Goal: Task Accomplishment & Management: Use online tool/utility

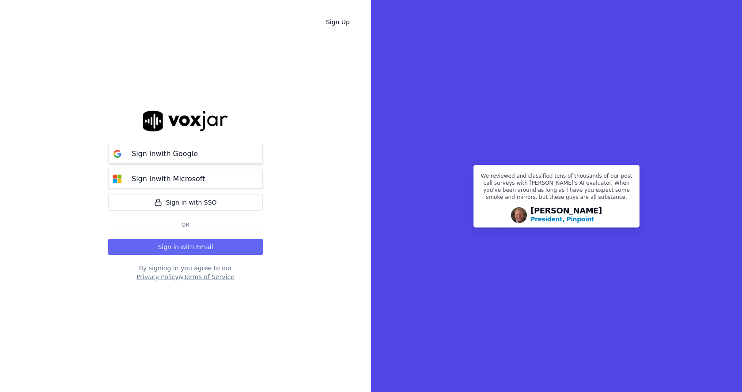
click at [199, 156] on button "Sign in with Google" at bounding box center [185, 154] width 155 height 20
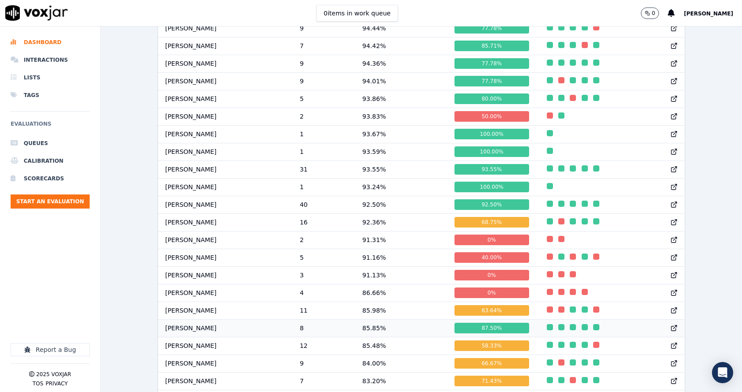
scroll to position [641, 0]
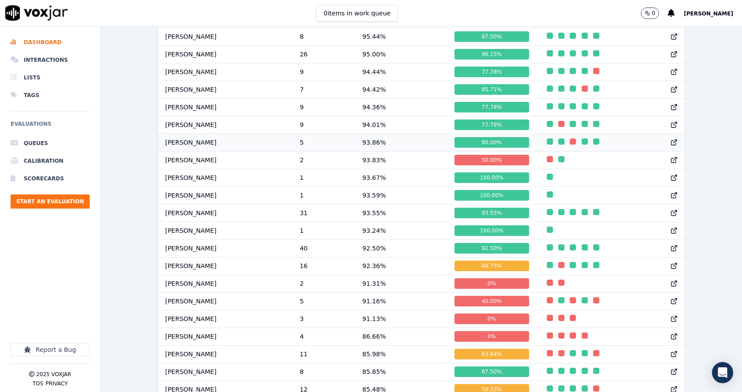
click at [382, 151] on td "93.86 %" at bounding box center [401, 143] width 92 height 18
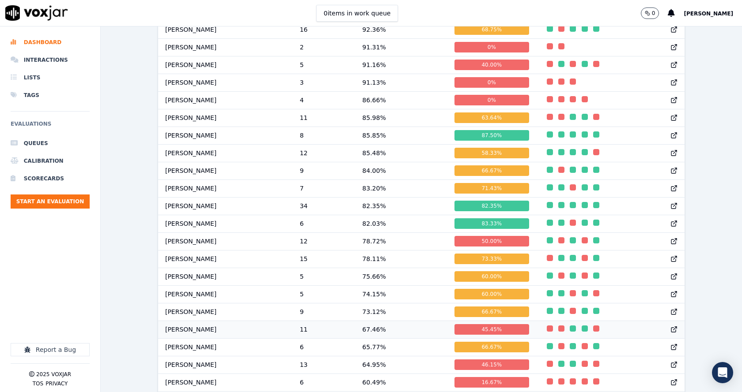
scroll to position [951, 0]
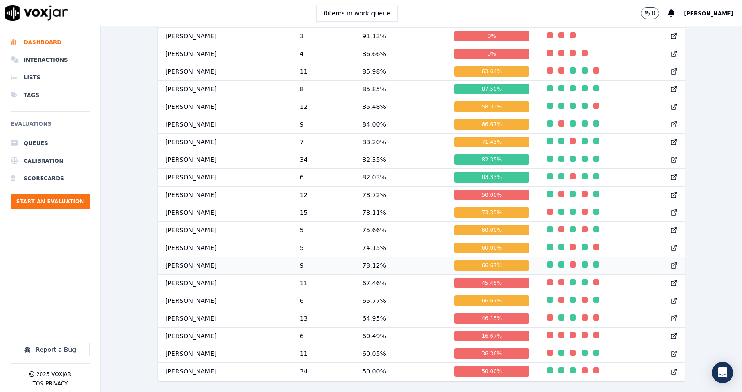
click at [379, 257] on td "73.12 %" at bounding box center [401, 266] width 92 height 18
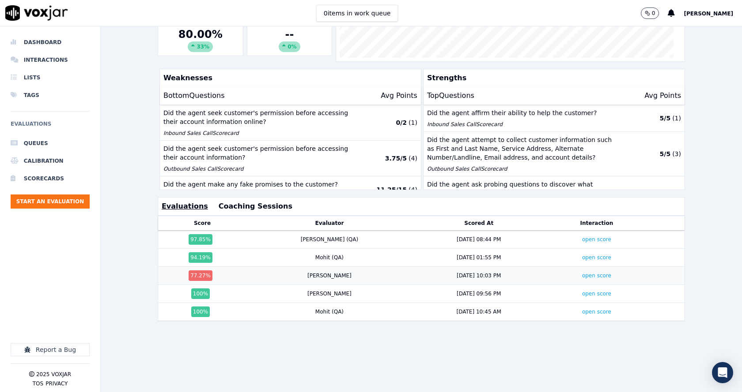
scroll to position [196, 0]
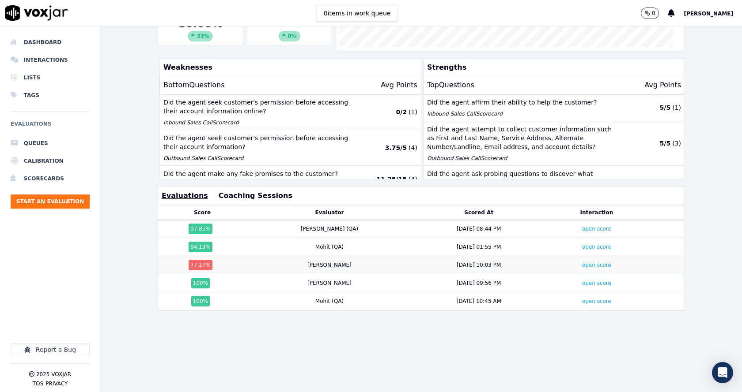
drag, startPoint x: 409, startPoint y: 253, endPoint x: 476, endPoint y: 257, distance: 67.2
click at [476, 257] on td "8/22/25 10:03 PM" at bounding box center [478, 266] width 133 height 18
drag, startPoint x: 450, startPoint y: 251, endPoint x: 404, endPoint y: 253, distance: 46.4
click at [416, 262] on div "8/22/25 10:03 PM" at bounding box center [479, 265] width 126 height 7
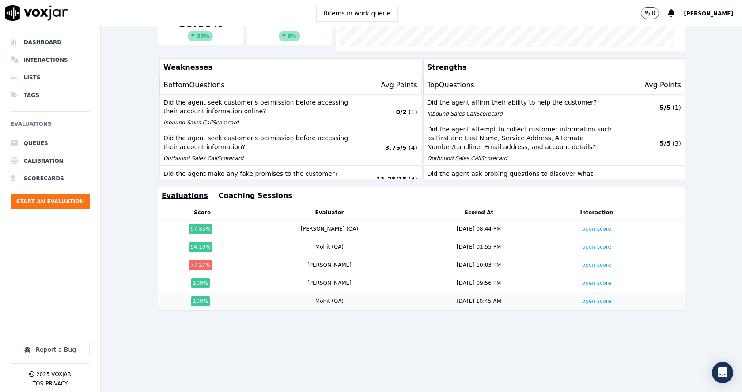
click at [487, 293] on td "8/22/25 10:45 AM" at bounding box center [478, 302] width 133 height 18
drag, startPoint x: 480, startPoint y: 279, endPoint x: 427, endPoint y: 273, distance: 52.8
click at [427, 275] on td "8/22/25 09:56 PM" at bounding box center [478, 284] width 133 height 18
click at [422, 260] on td "8/22/25 10:03 PM" at bounding box center [478, 266] width 133 height 18
drag, startPoint x: 412, startPoint y: 257, endPoint x: 532, endPoint y: 260, distance: 120.6
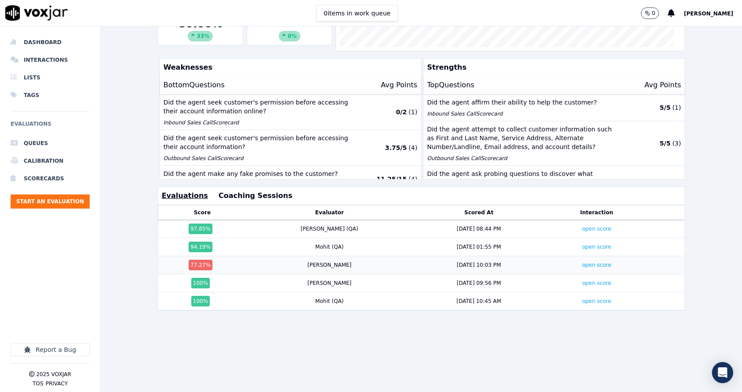
click at [492, 257] on td "8/22/25 10:03 PM" at bounding box center [478, 266] width 133 height 18
click at [582, 226] on link "open score" at bounding box center [596, 229] width 29 height 6
click at [582, 244] on link "open score" at bounding box center [596, 247] width 29 height 6
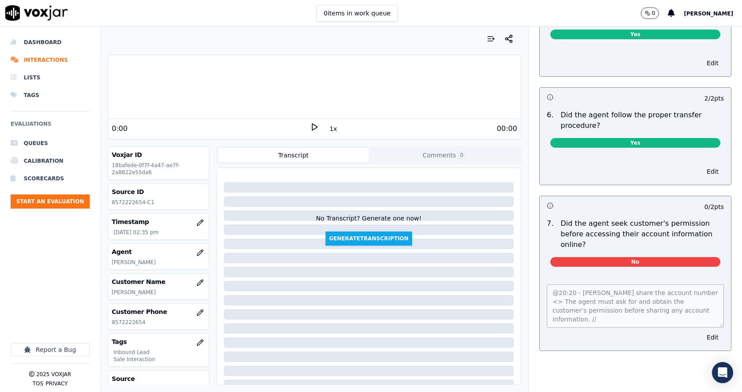
scroll to position [1633, 0]
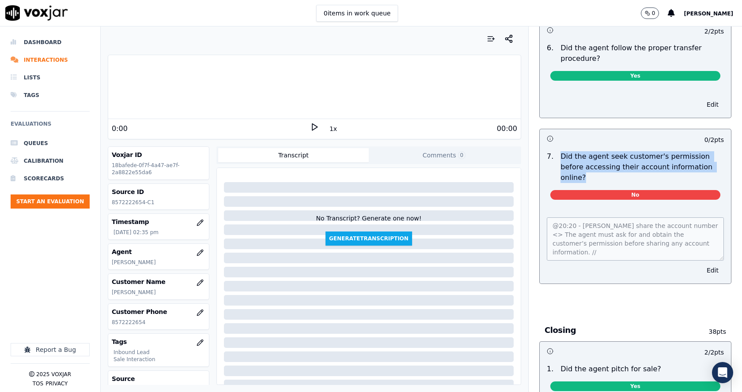
drag, startPoint x: 551, startPoint y: 146, endPoint x: 705, endPoint y: 160, distance: 155.2
click at [701, 161] on p "Did the agent seek customer's permission before accessing their account informa…" at bounding box center [641, 167] width 163 height 32
click at [704, 158] on div "Did the agent seek customer's permission before accessing their account informa…" at bounding box center [642, 167] width 170 height 32
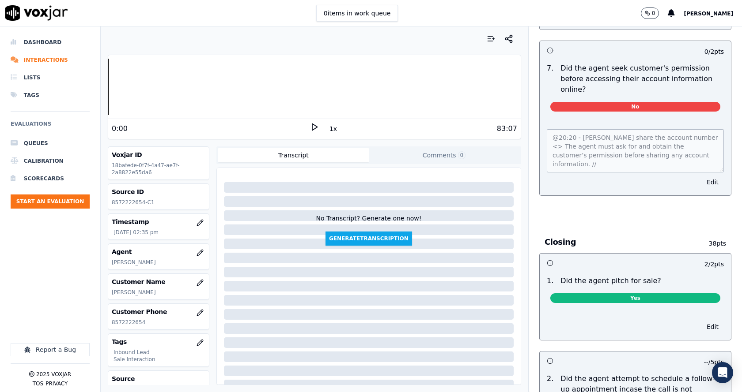
scroll to position [1678, 0]
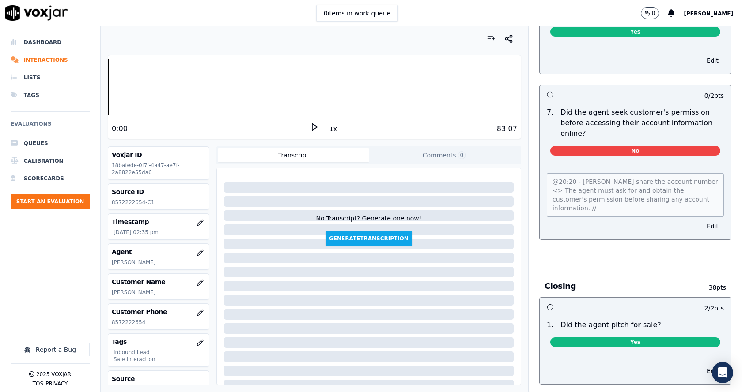
drag, startPoint x: 685, startPoint y: 86, endPoint x: 704, endPoint y: 85, distance: 19.4
click at [704, 85] on div "0 / 2 pts" at bounding box center [634, 94] width 191 height 19
click at [644, 202] on div "@20:20 - William share the account number <> The agent must ask for and obtain …" at bounding box center [634, 201] width 191 height 77
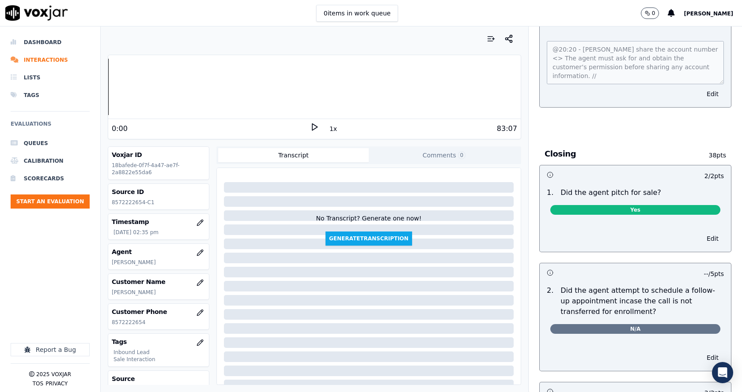
scroll to position [1633, 0]
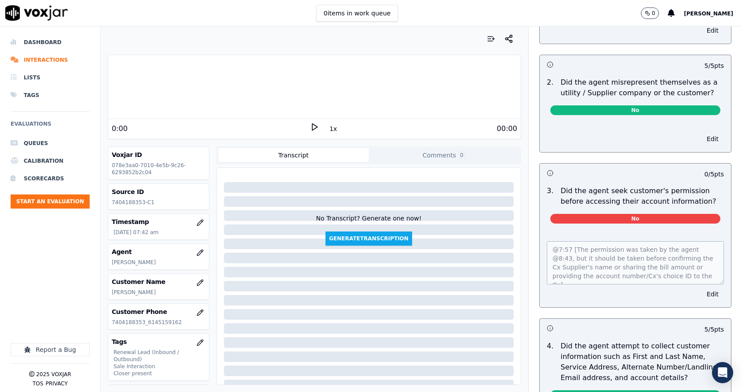
scroll to position [618, 0]
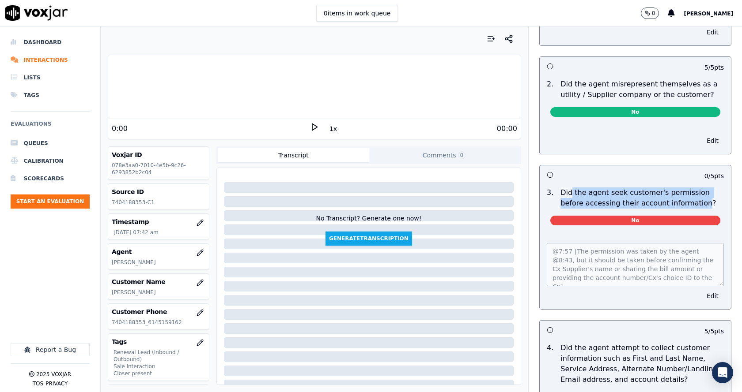
drag, startPoint x: 559, startPoint y: 180, endPoint x: 681, endPoint y: 193, distance: 122.6
click at [679, 194] on p "Did the agent seek customer's permission before accessing their account informa…" at bounding box center [641, 198] width 163 height 21
click at [682, 193] on p "Did the agent seek customer's permission before accessing their account informa…" at bounding box center [641, 198] width 163 height 21
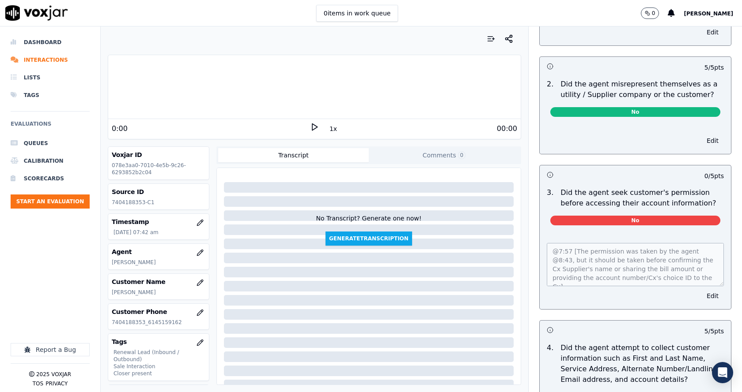
click at [694, 276] on div "@7:57 [The permission was taken by the agent @8:43, but it should be taken befo…" at bounding box center [634, 271] width 191 height 77
click at [539, 234] on div "@7:57 [The permission was taken by the agent @8:43, but it should be taken befo…" at bounding box center [634, 271] width 191 height 77
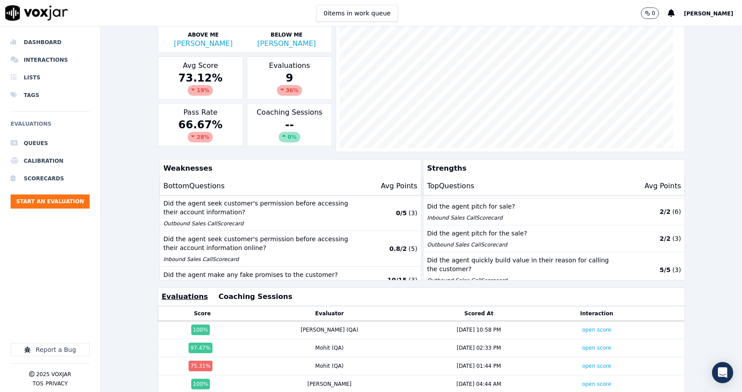
scroll to position [196, 0]
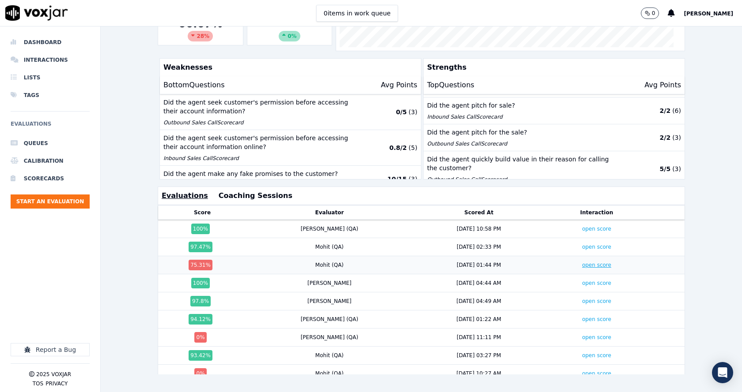
click at [582, 262] on link "open score" at bounding box center [596, 265] width 29 height 6
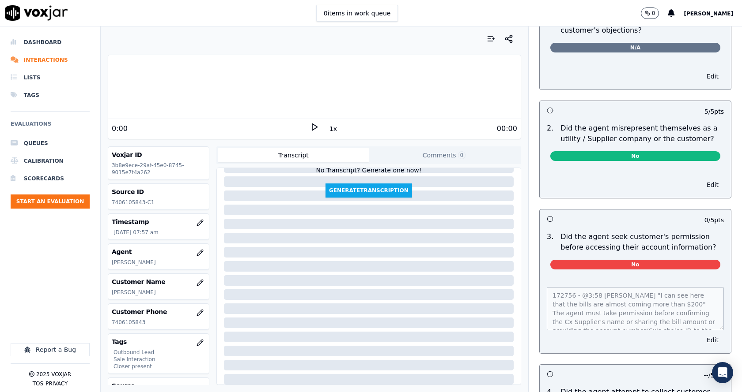
scroll to position [618, 0]
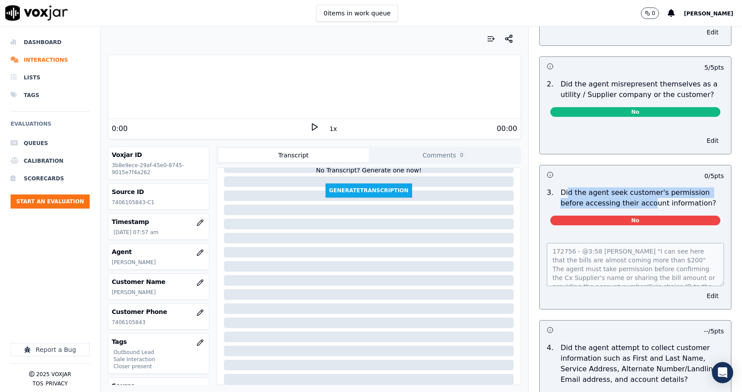
drag, startPoint x: 557, startPoint y: 183, endPoint x: 621, endPoint y: 194, distance: 64.5
click at [619, 194] on p "Did the agent seek customer's permission before accessing their account informa…" at bounding box center [641, 198] width 163 height 21
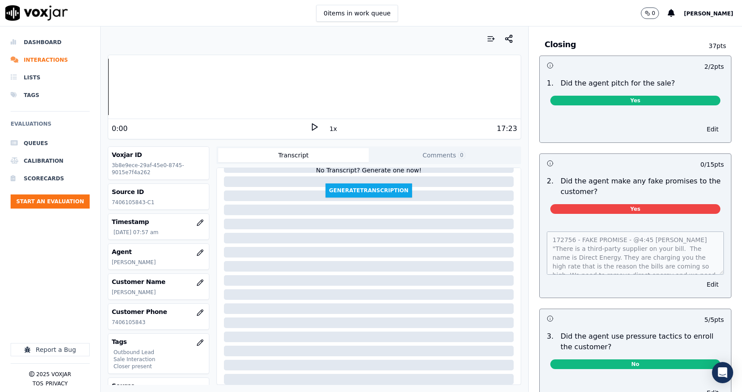
scroll to position [1810, 0]
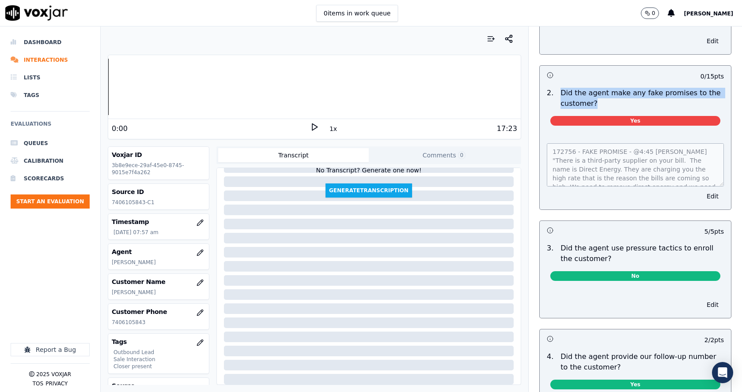
drag, startPoint x: 543, startPoint y: 82, endPoint x: 591, endPoint y: 95, distance: 49.5
click at [591, 95] on div "2 . Did the agent make any fake promises to the customer?" at bounding box center [635, 98] width 184 height 21
